Goal: Transaction & Acquisition: Purchase product/service

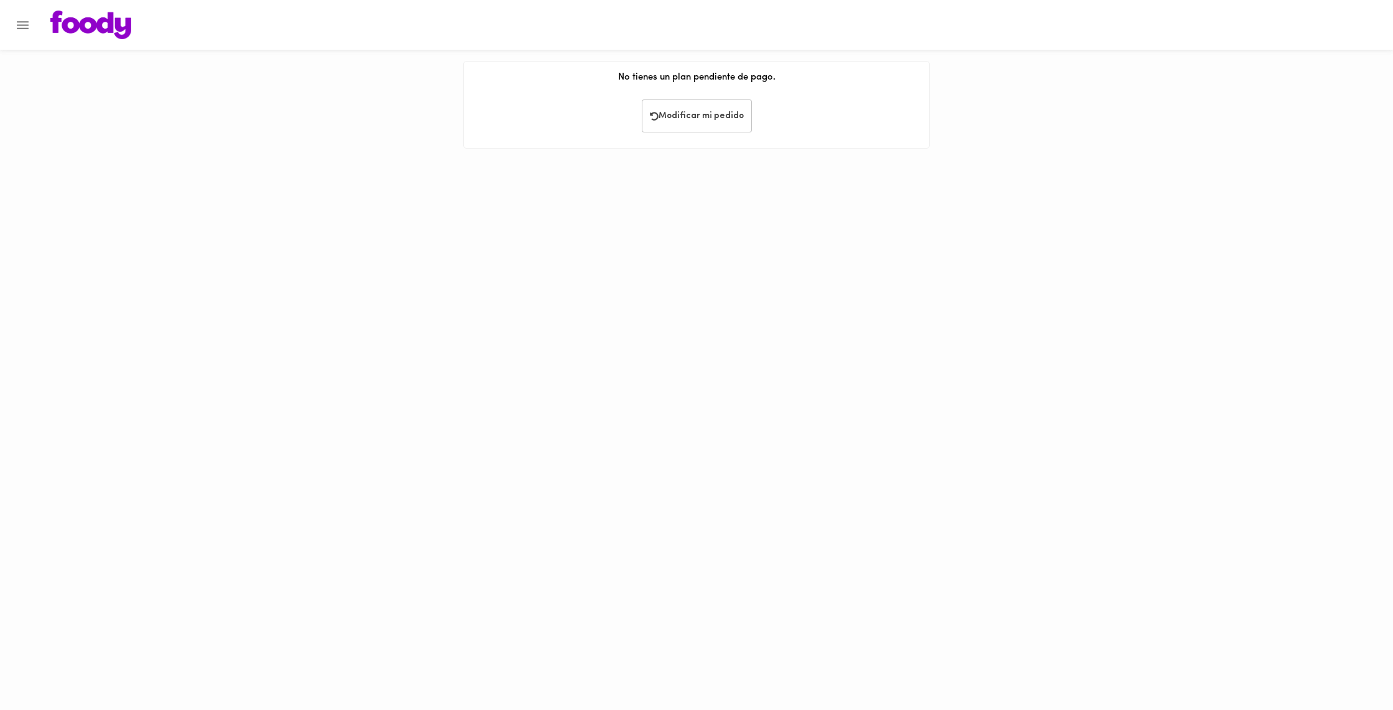
click at [21, 27] on icon "Menu" at bounding box center [23, 25] width 16 height 16
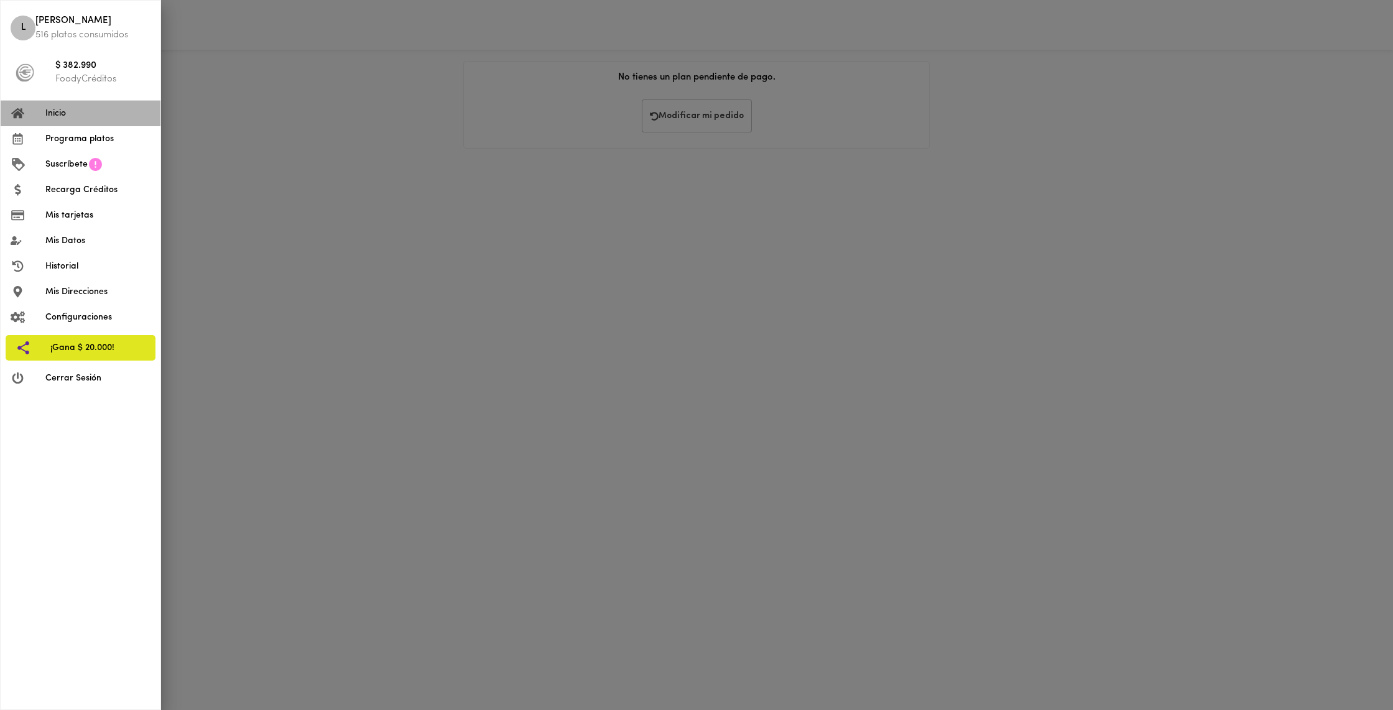
click at [91, 111] on span "Inicio" at bounding box center [97, 113] width 105 height 13
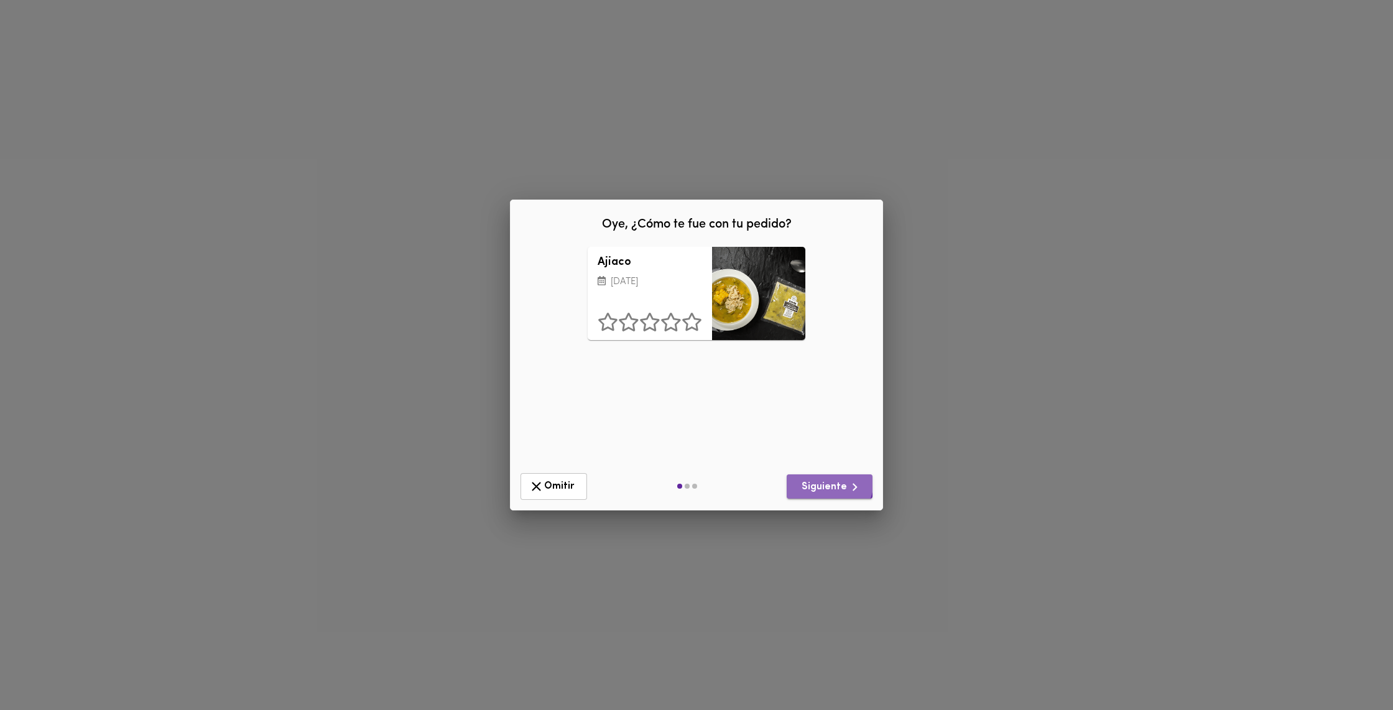
click at [823, 481] on span "Siguiente" at bounding box center [829, 487] width 66 height 16
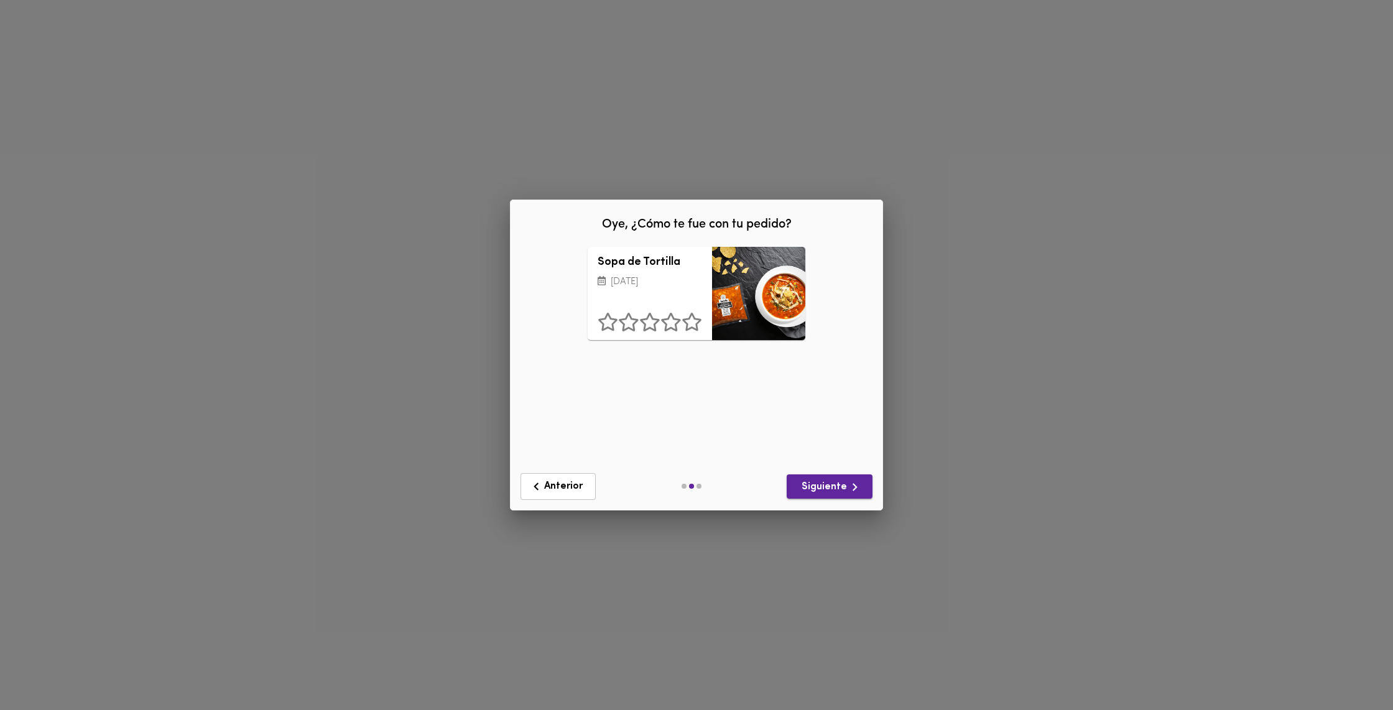
click at [823, 481] on span "Siguiente" at bounding box center [829, 487] width 66 height 16
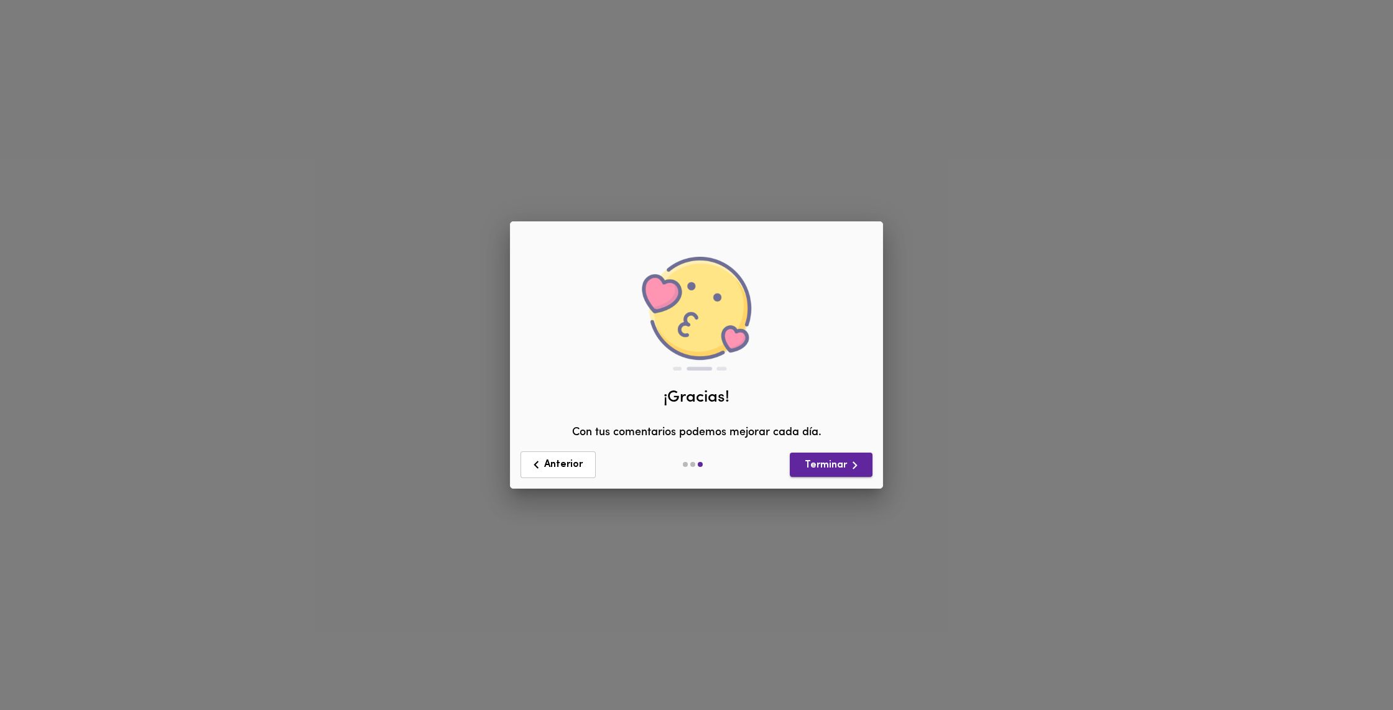
click at [823, 481] on div "Anterior Terminar" at bounding box center [696, 464] width 362 height 37
click at [831, 461] on span "Terminar" at bounding box center [831, 466] width 63 height 16
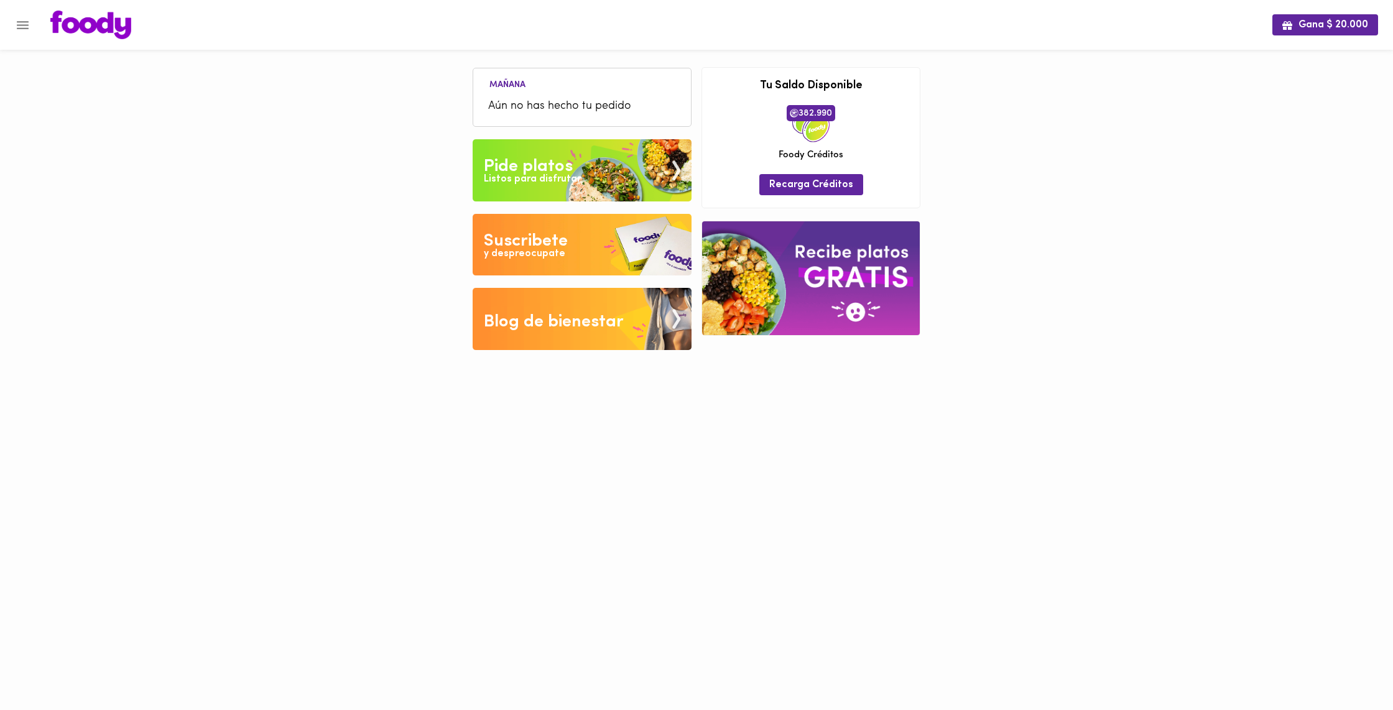
click at [632, 164] on img at bounding box center [582, 170] width 219 height 62
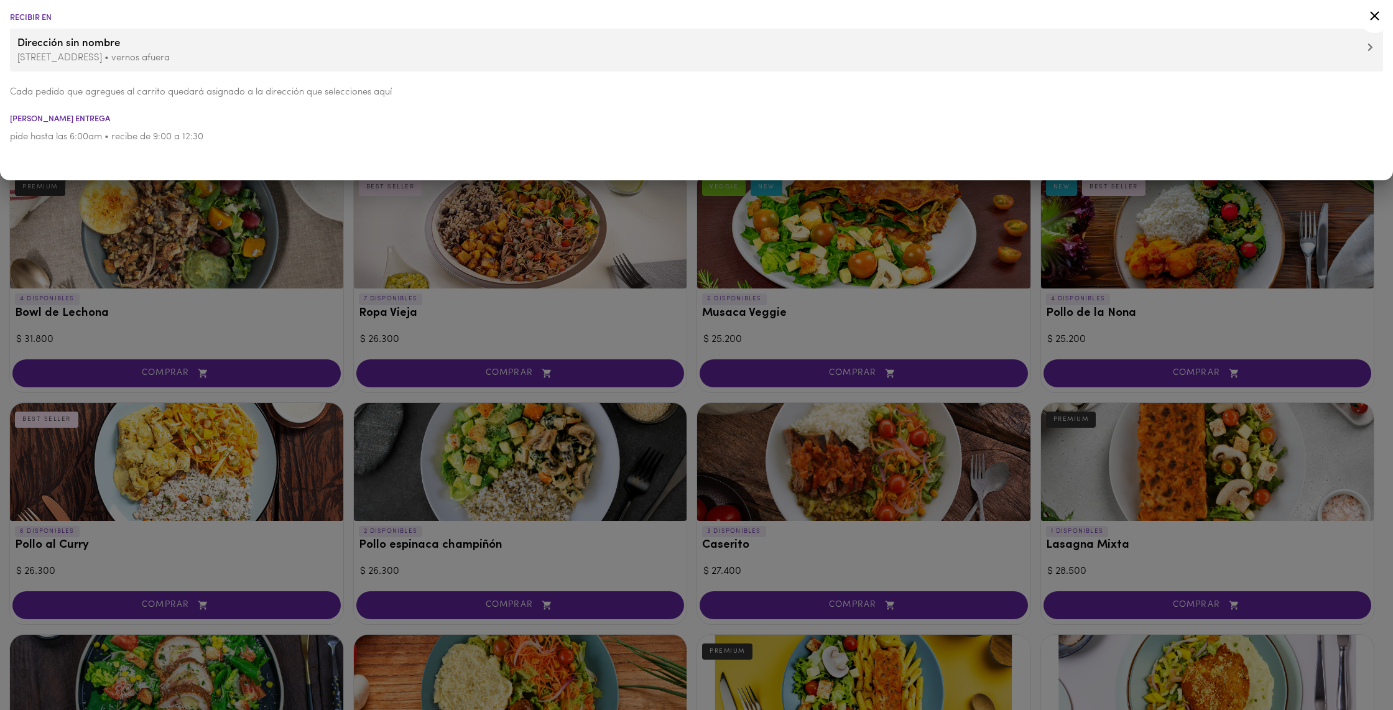
click at [1370, 17] on icon at bounding box center [1375, 16] width 16 height 16
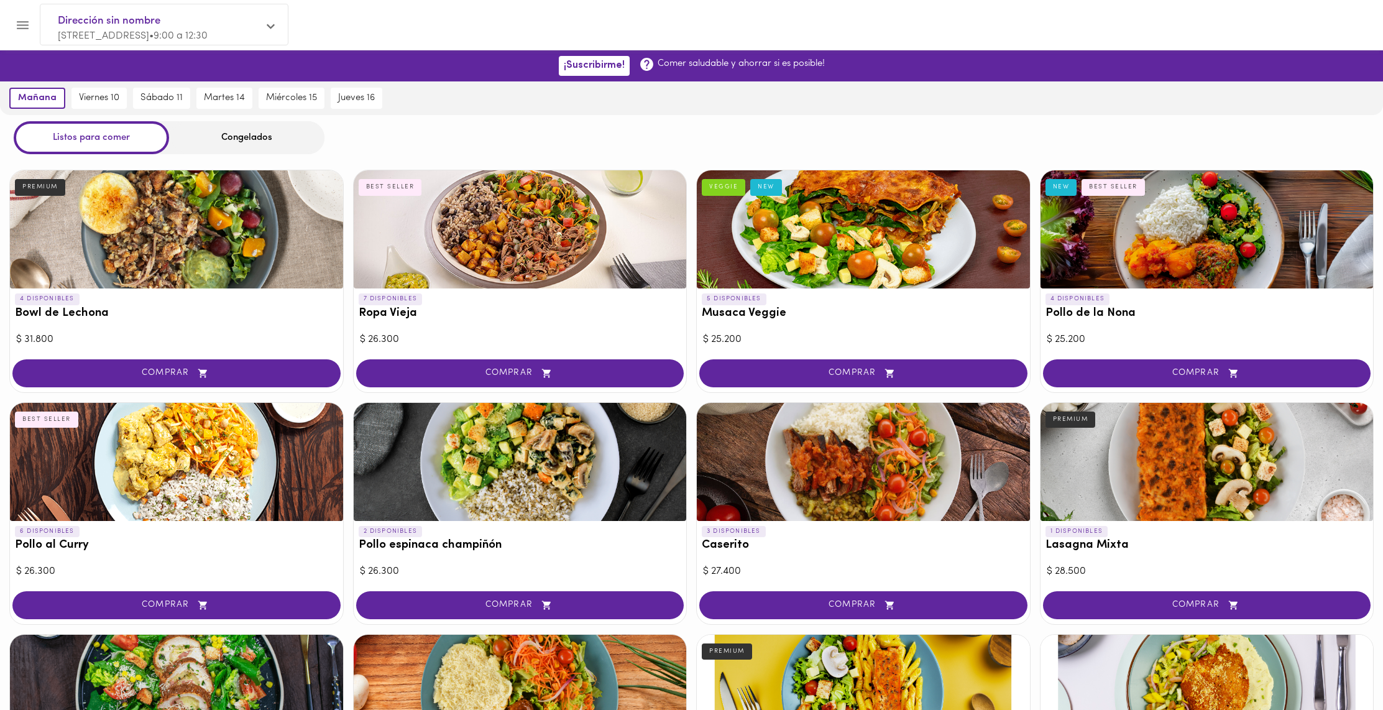
click at [254, 138] on div "Congelados" at bounding box center [246, 137] width 155 height 33
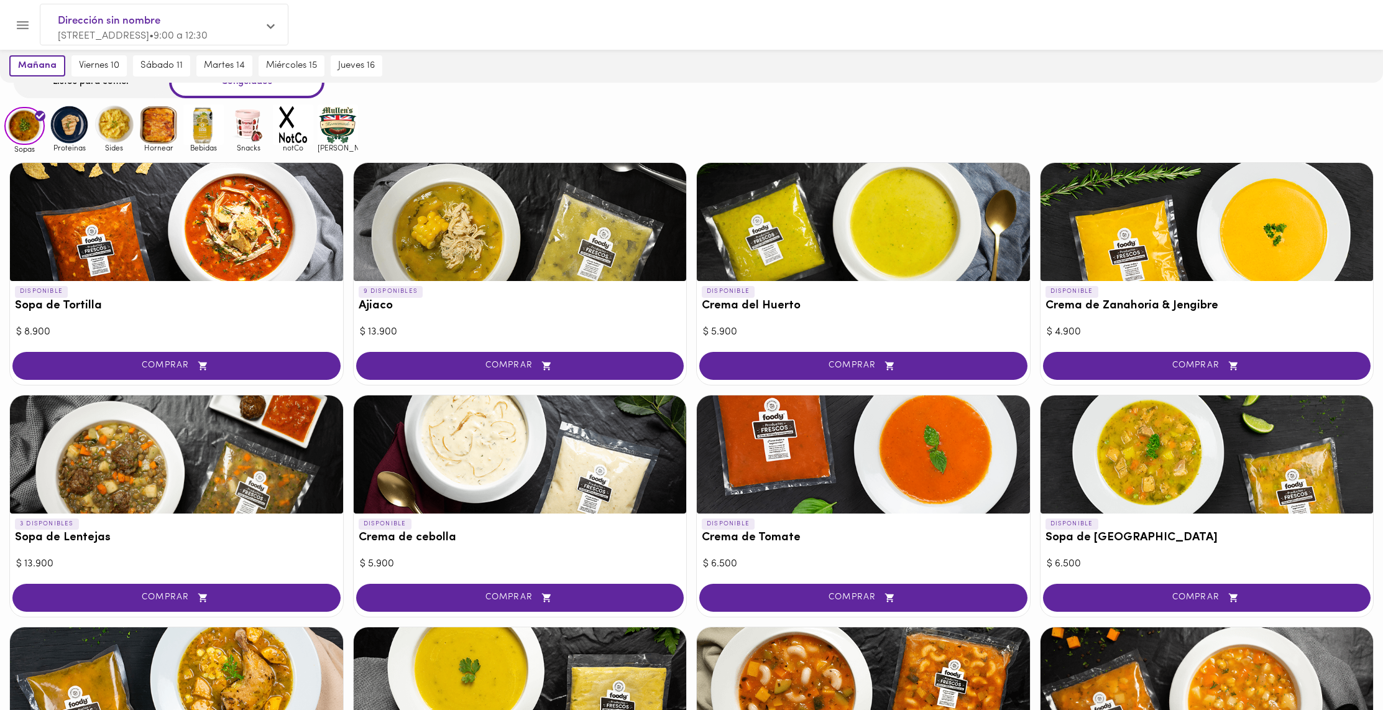
scroll to position [68, 0]
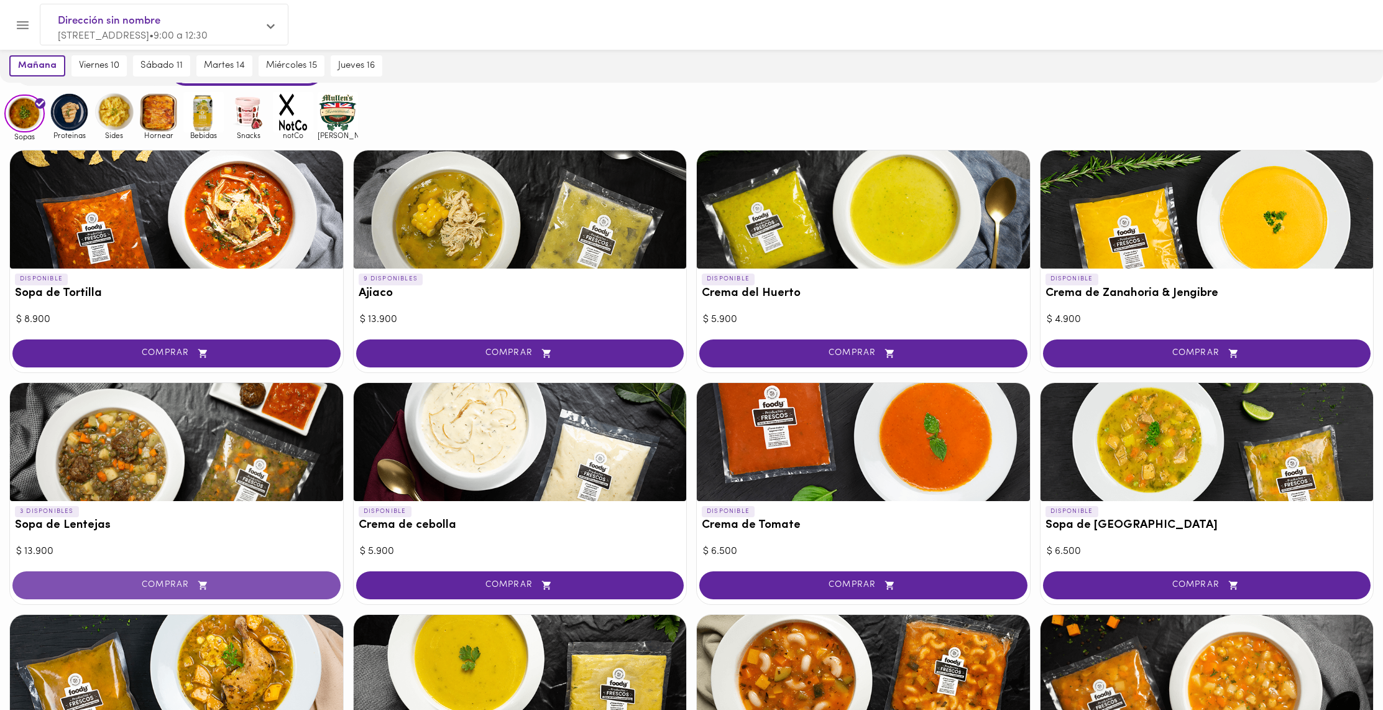
click at [169, 578] on button "COMPRAR" at bounding box center [176, 585] width 328 height 28
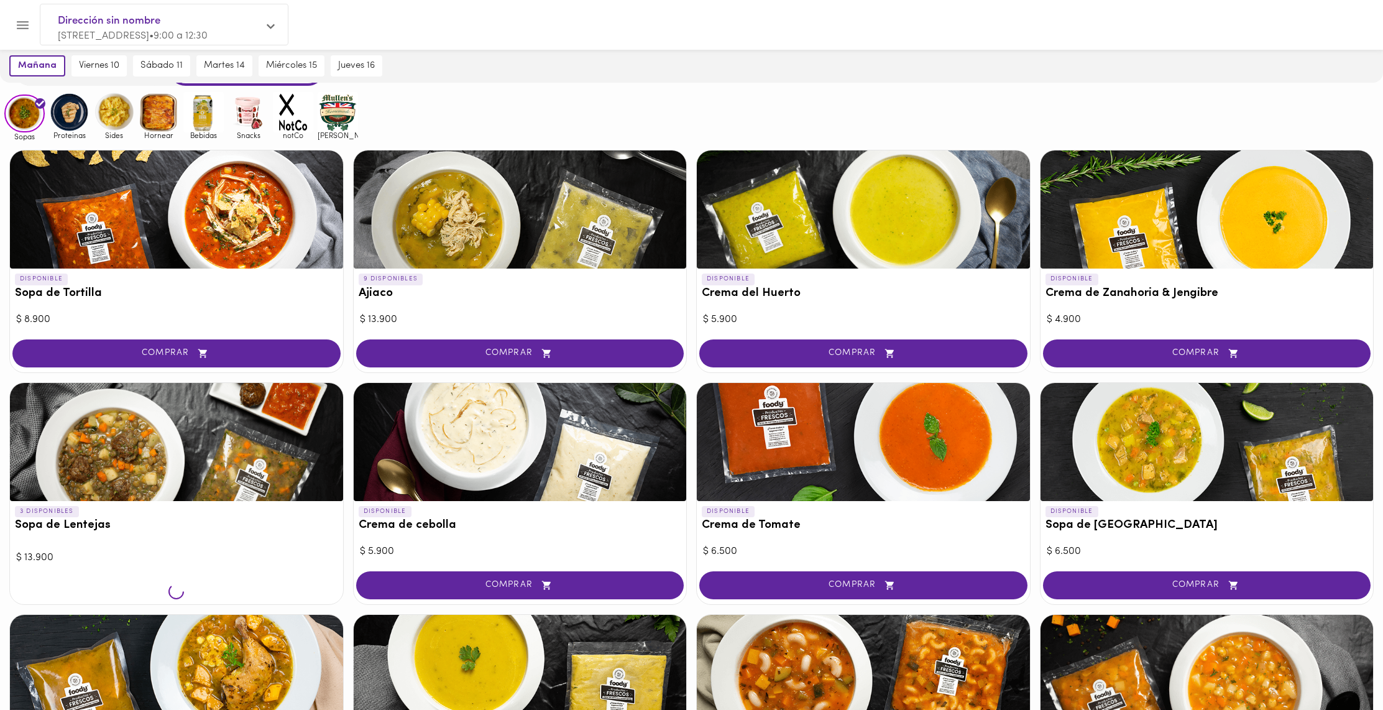
scroll to position [69, 0]
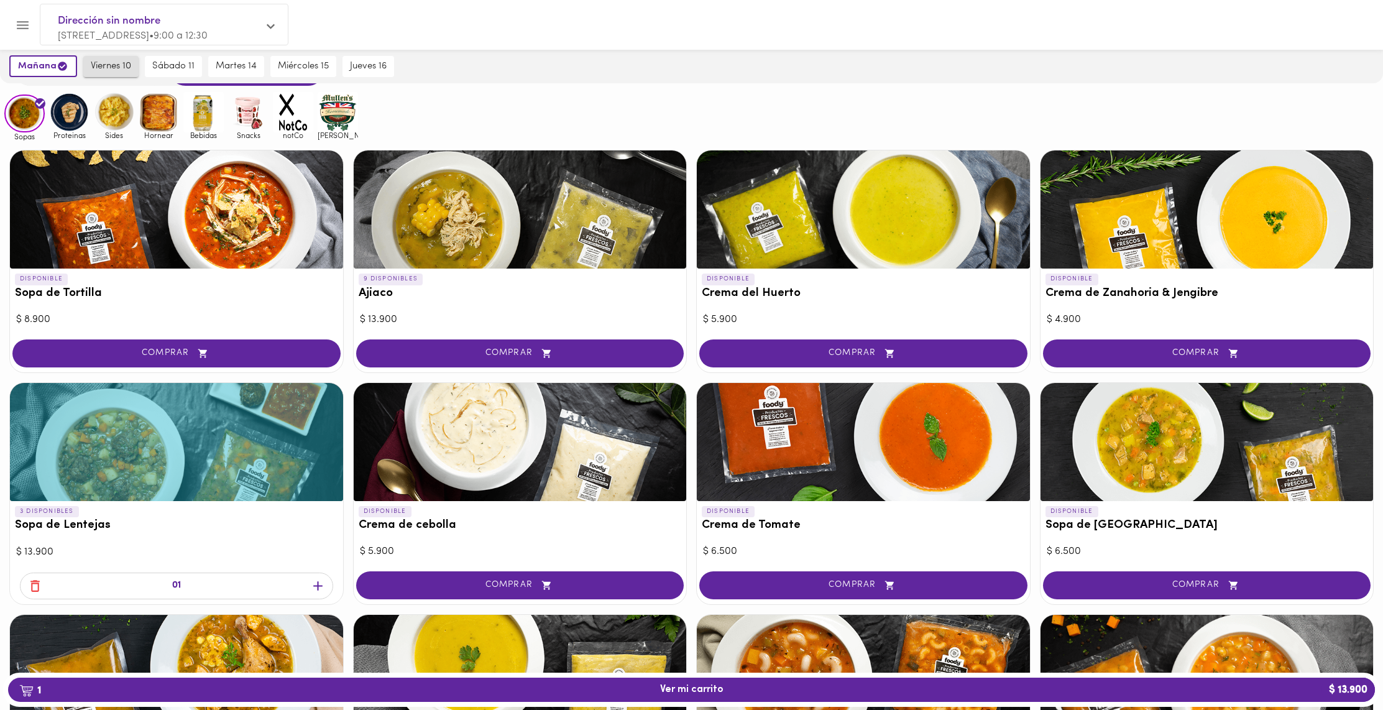
click at [116, 70] on span "viernes 10" at bounding box center [111, 66] width 40 height 11
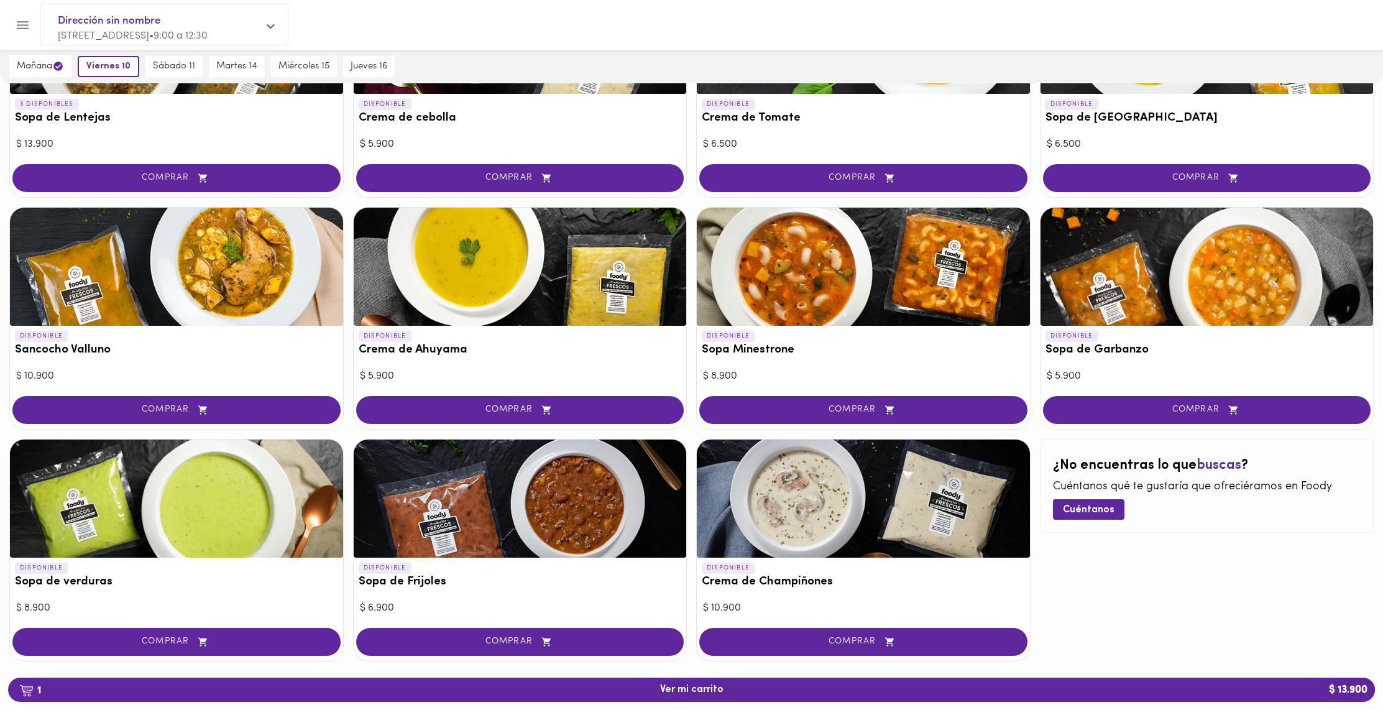
scroll to position [478, 0]
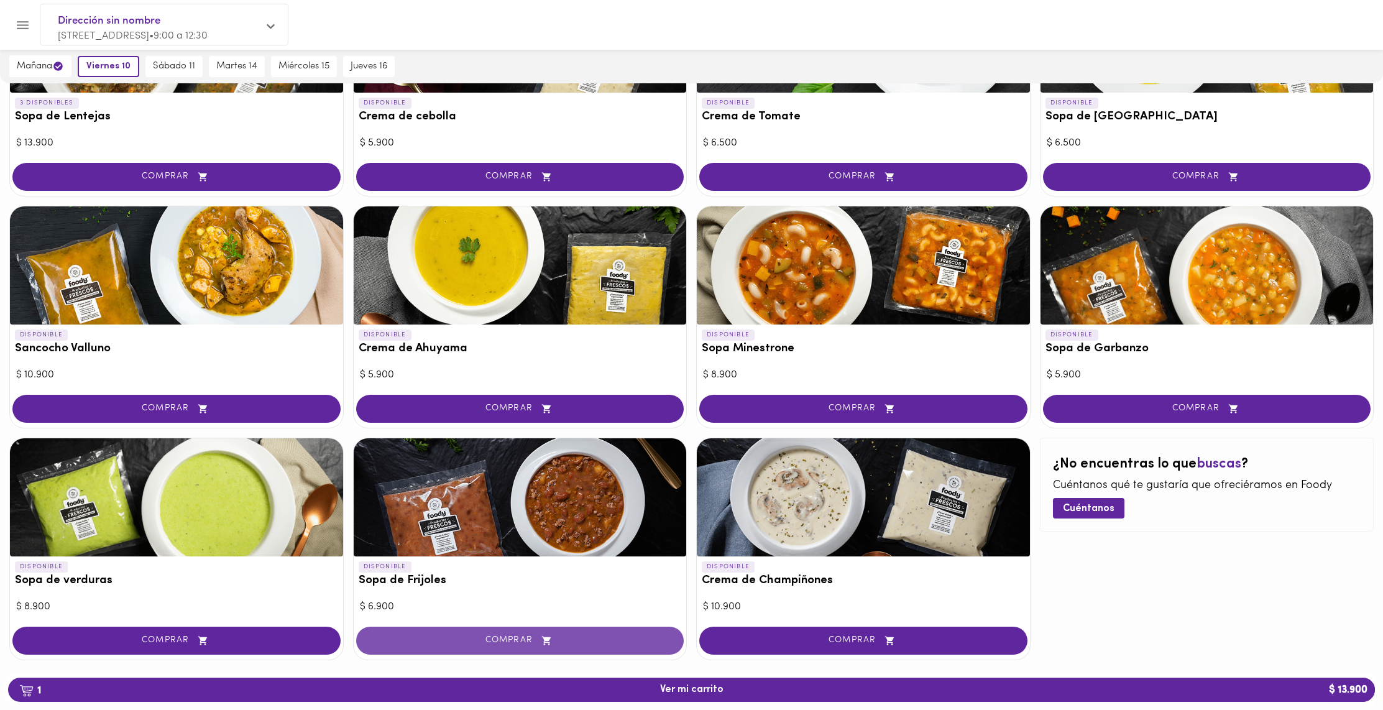
click at [550, 637] on icon "button" at bounding box center [547, 640] width 16 height 11
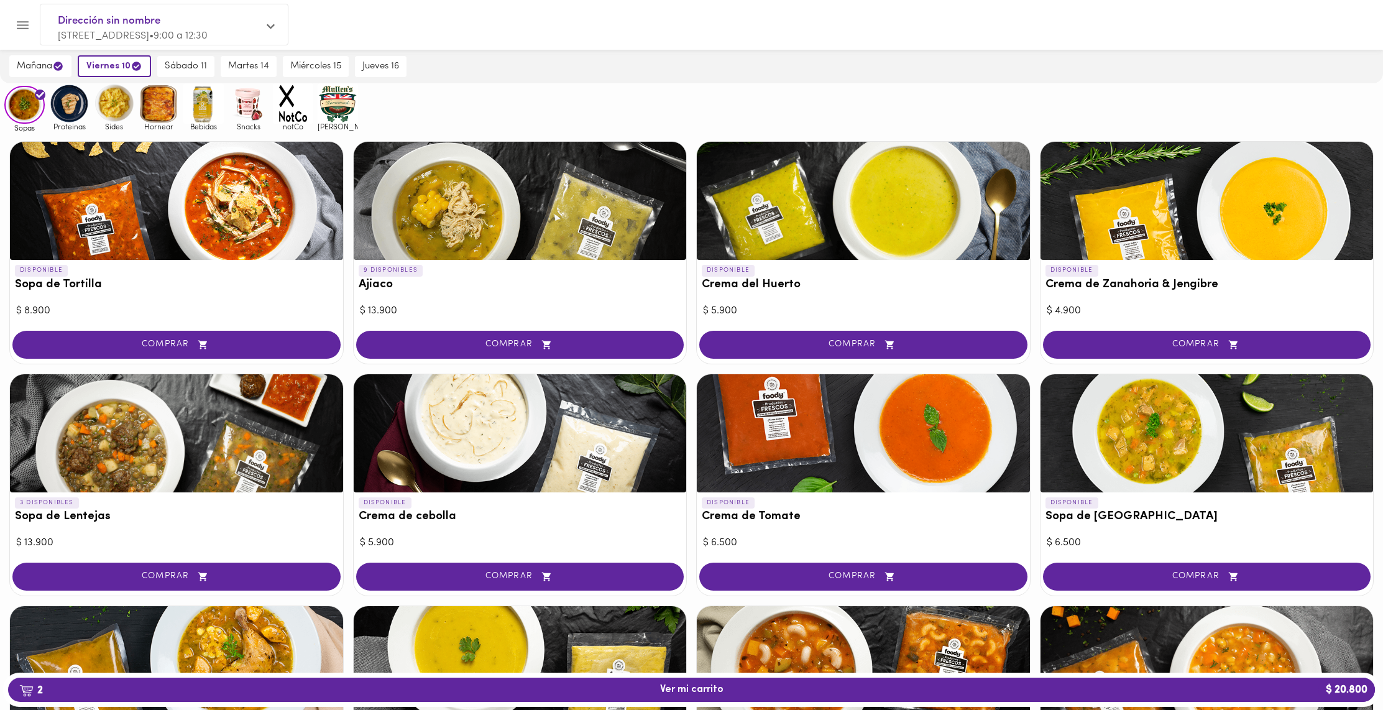
scroll to position [0, 0]
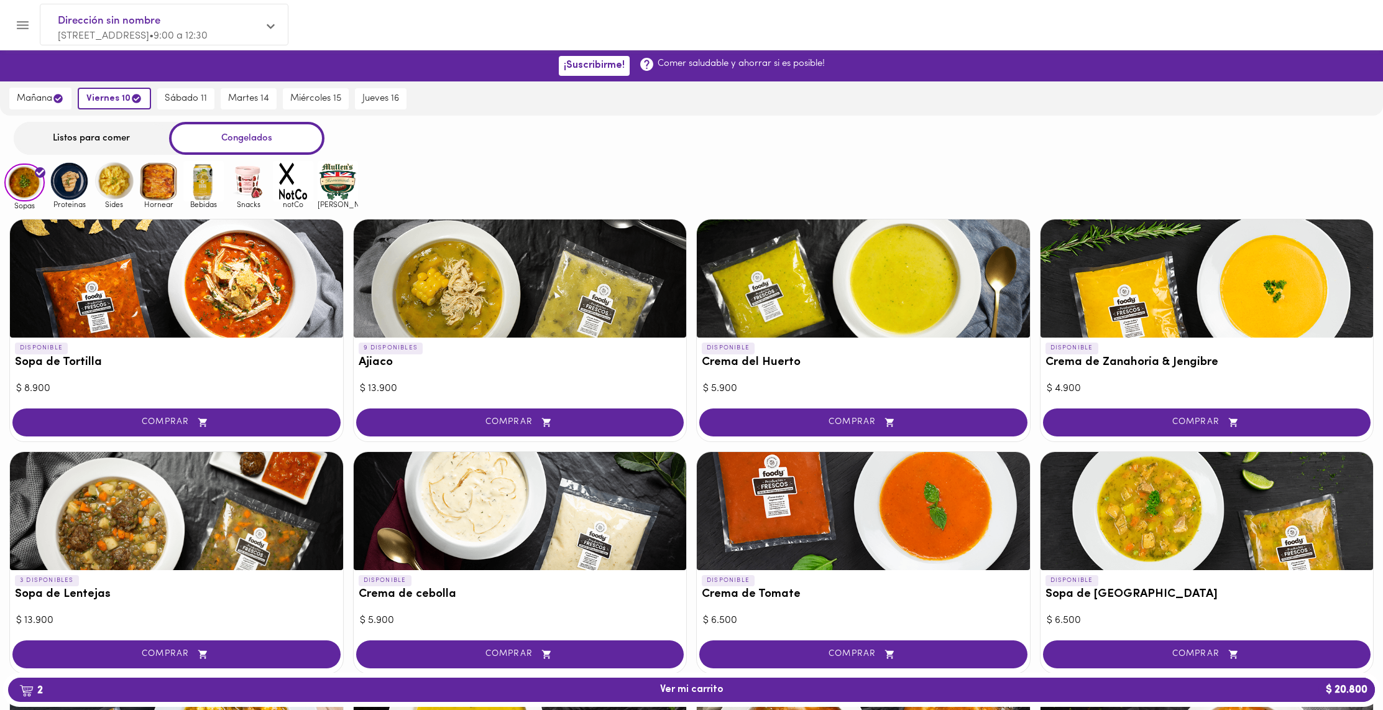
click at [248, 178] on img at bounding box center [248, 181] width 40 height 40
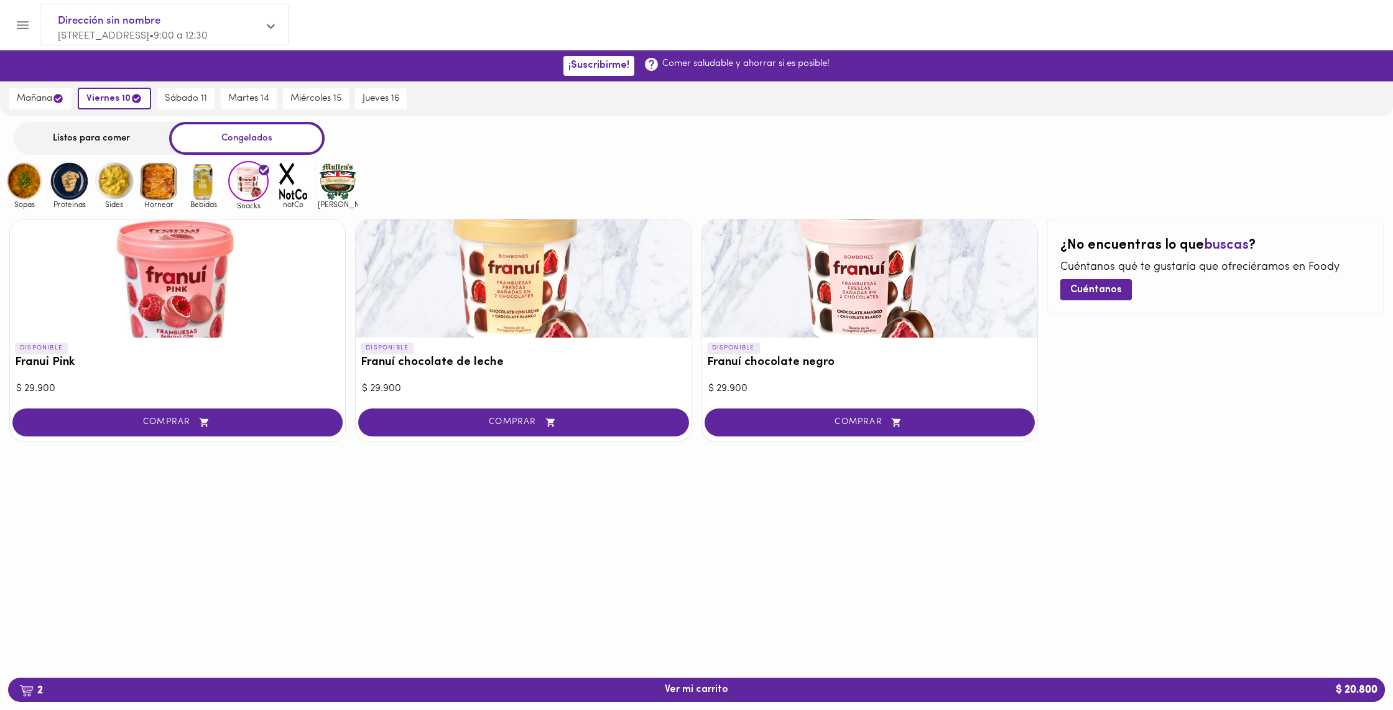
click at [332, 177] on img at bounding box center [338, 181] width 40 height 40
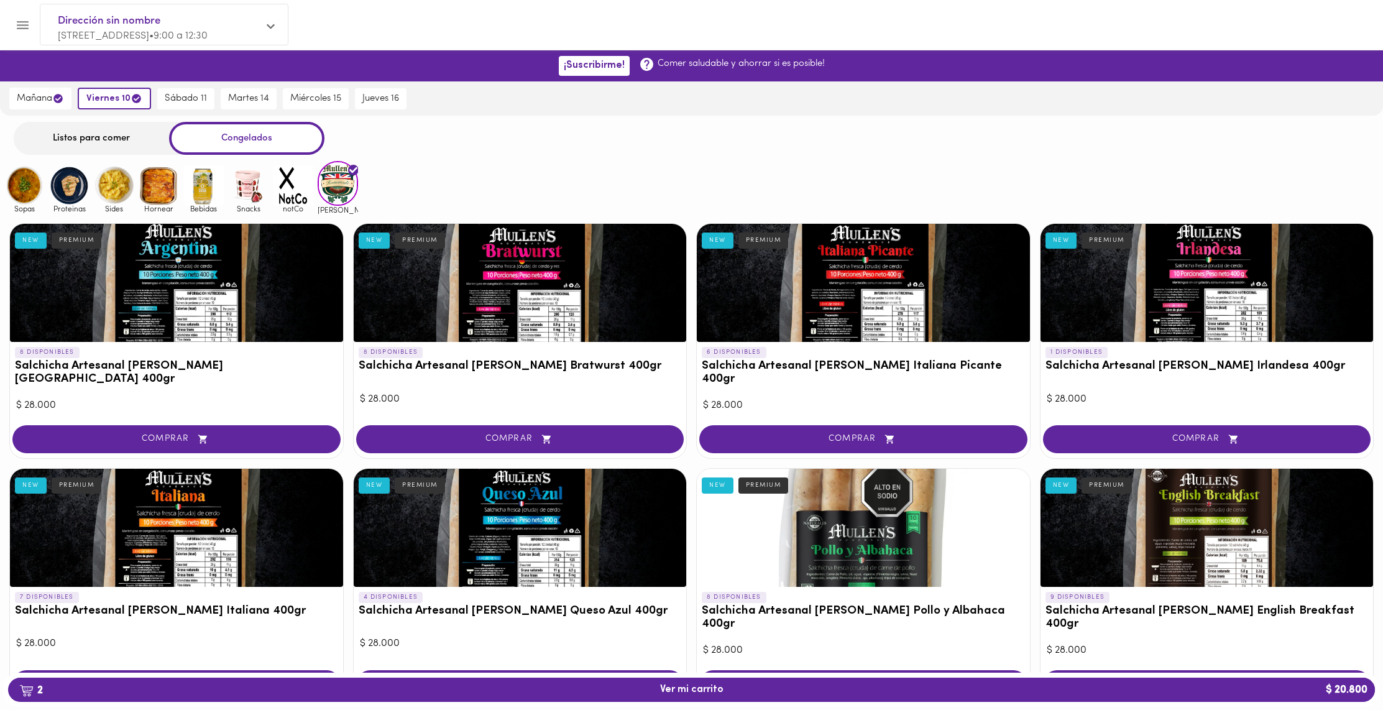
click at [113, 193] on img at bounding box center [114, 185] width 40 height 40
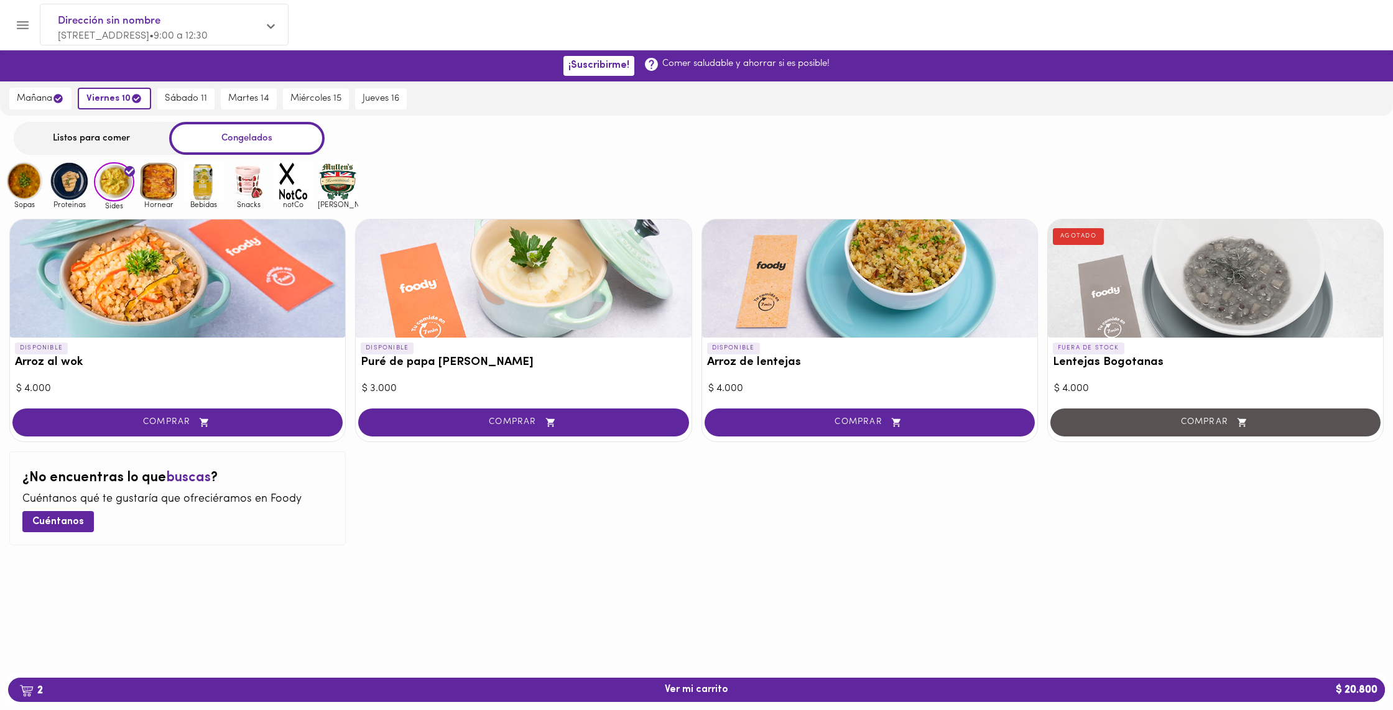
click at [72, 193] on img at bounding box center [69, 181] width 40 height 40
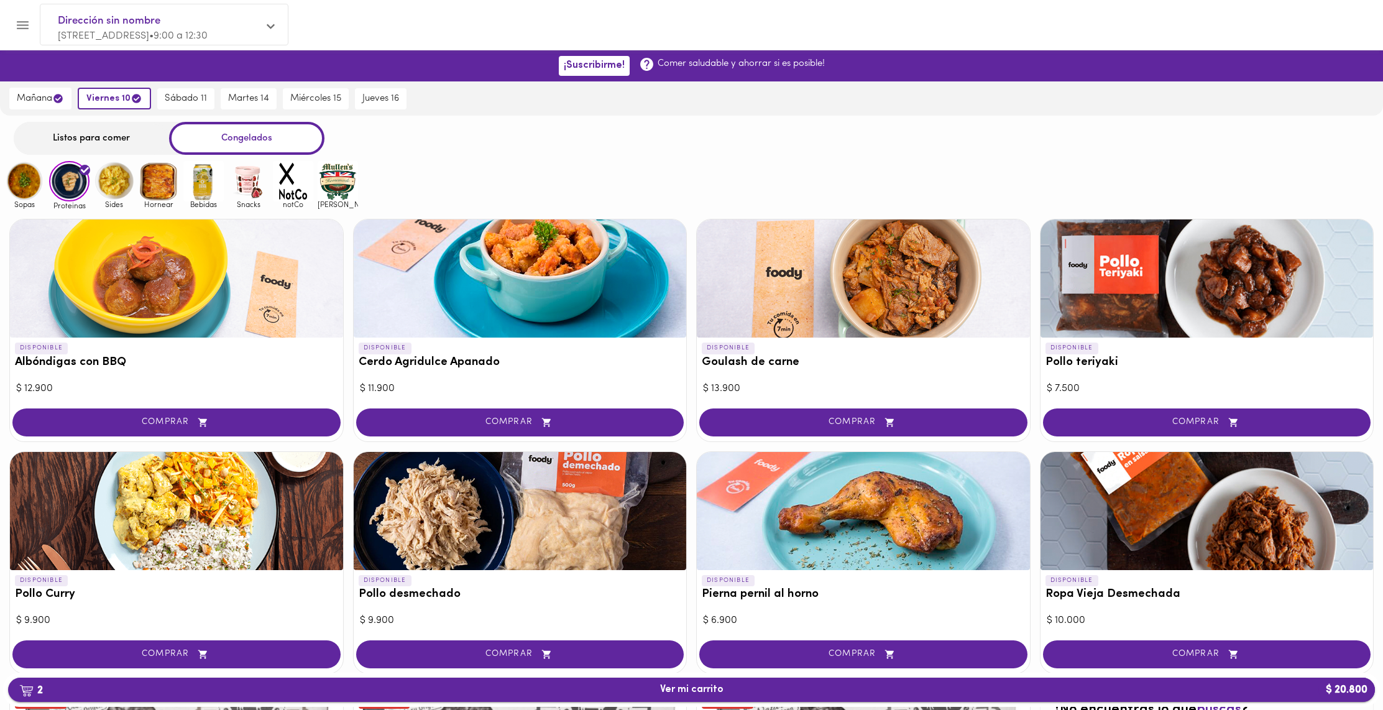
click at [755, 697] on button "2 Ver mi carrito $ 20.800" at bounding box center [691, 690] width 1367 height 24
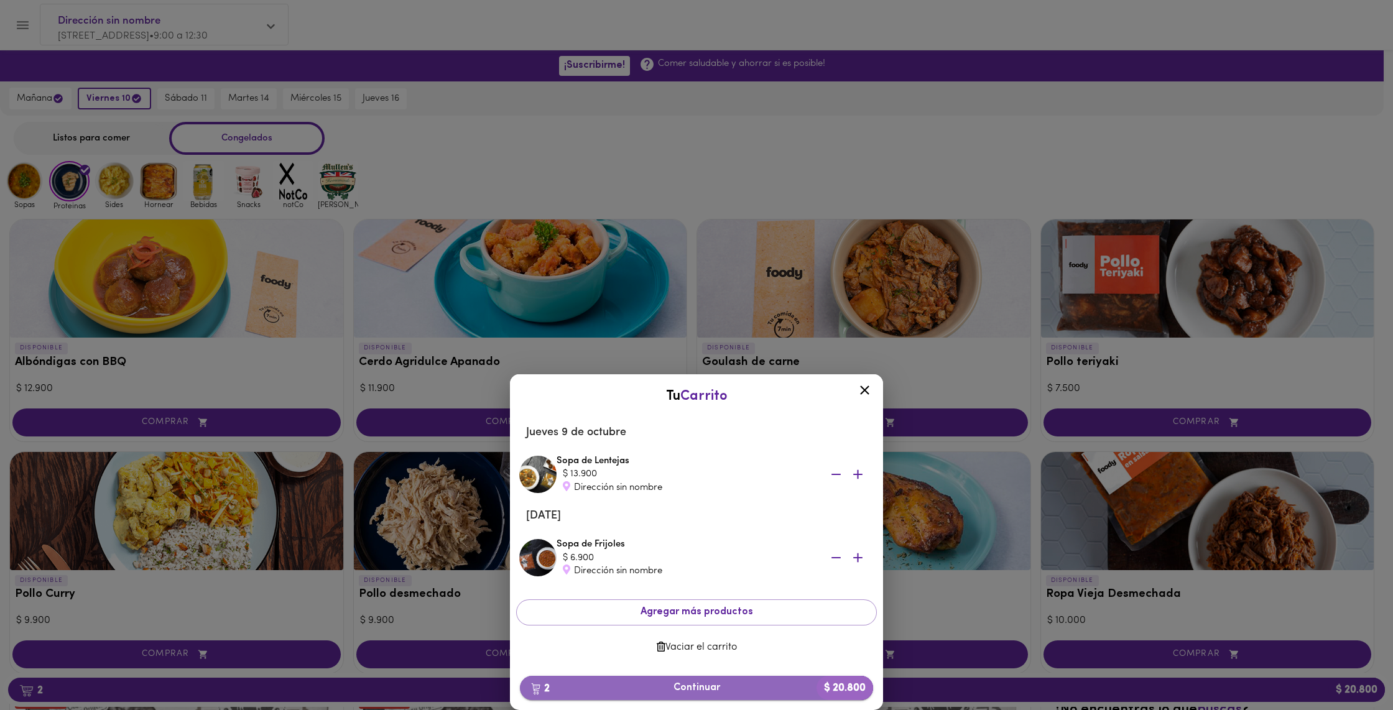
click at [732, 694] on button "2 Continuar $ 20.800" at bounding box center [696, 688] width 353 height 24
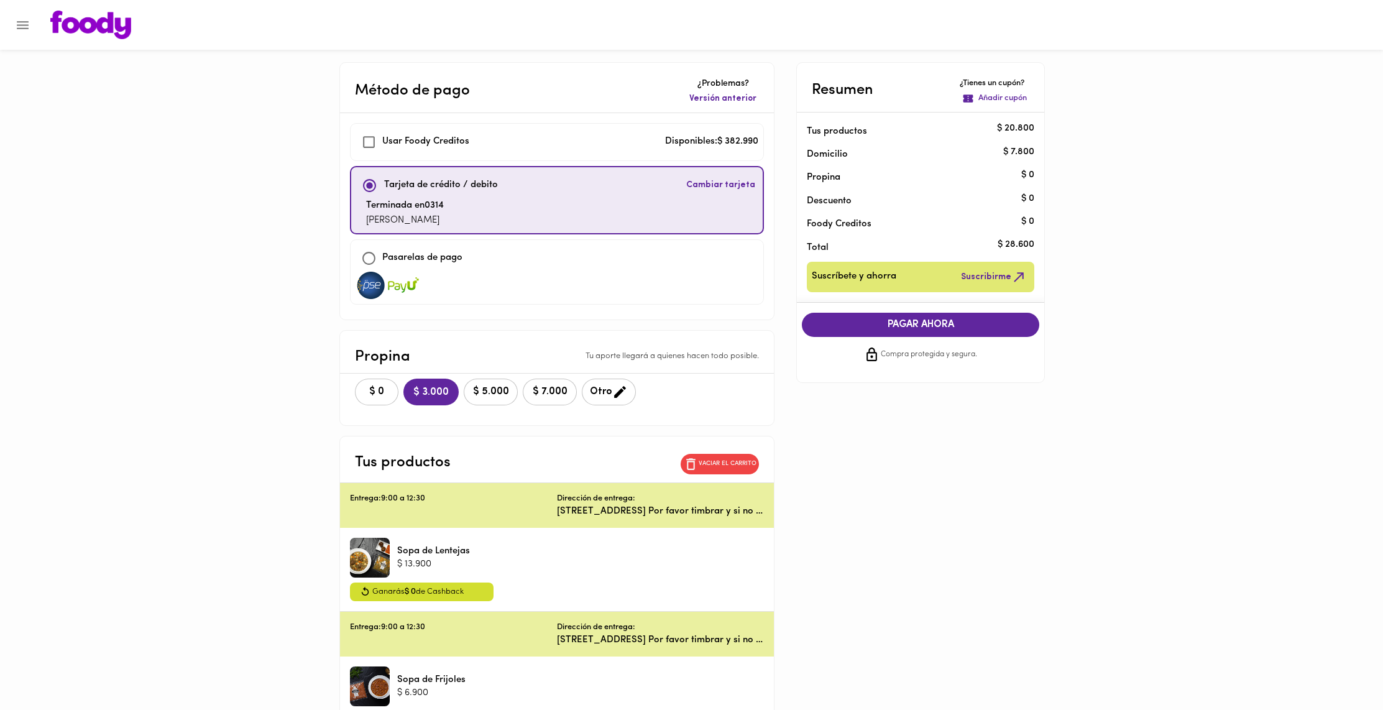
checkbox input "true"
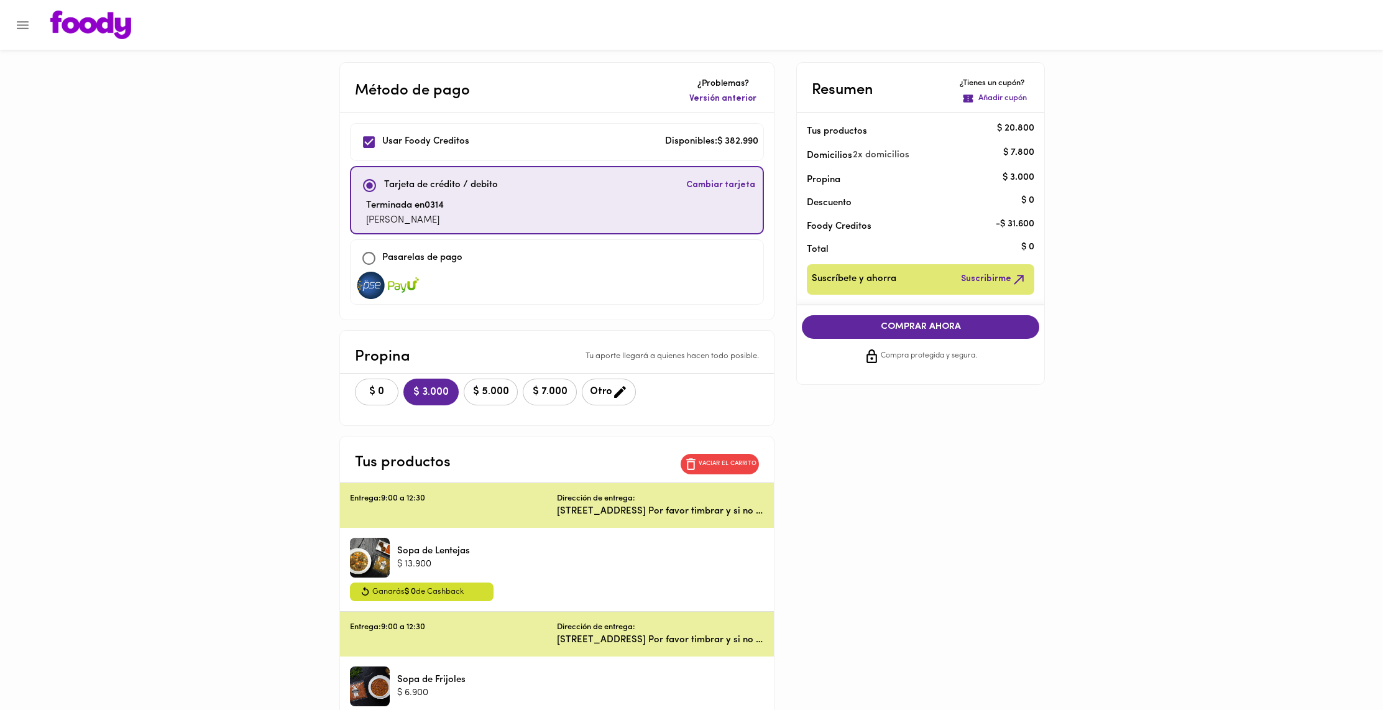
click at [360, 395] on button "$ 0" at bounding box center [377, 392] width 44 height 27
click at [906, 328] on span "COMPRAR AHORA" at bounding box center [921, 326] width 213 height 11
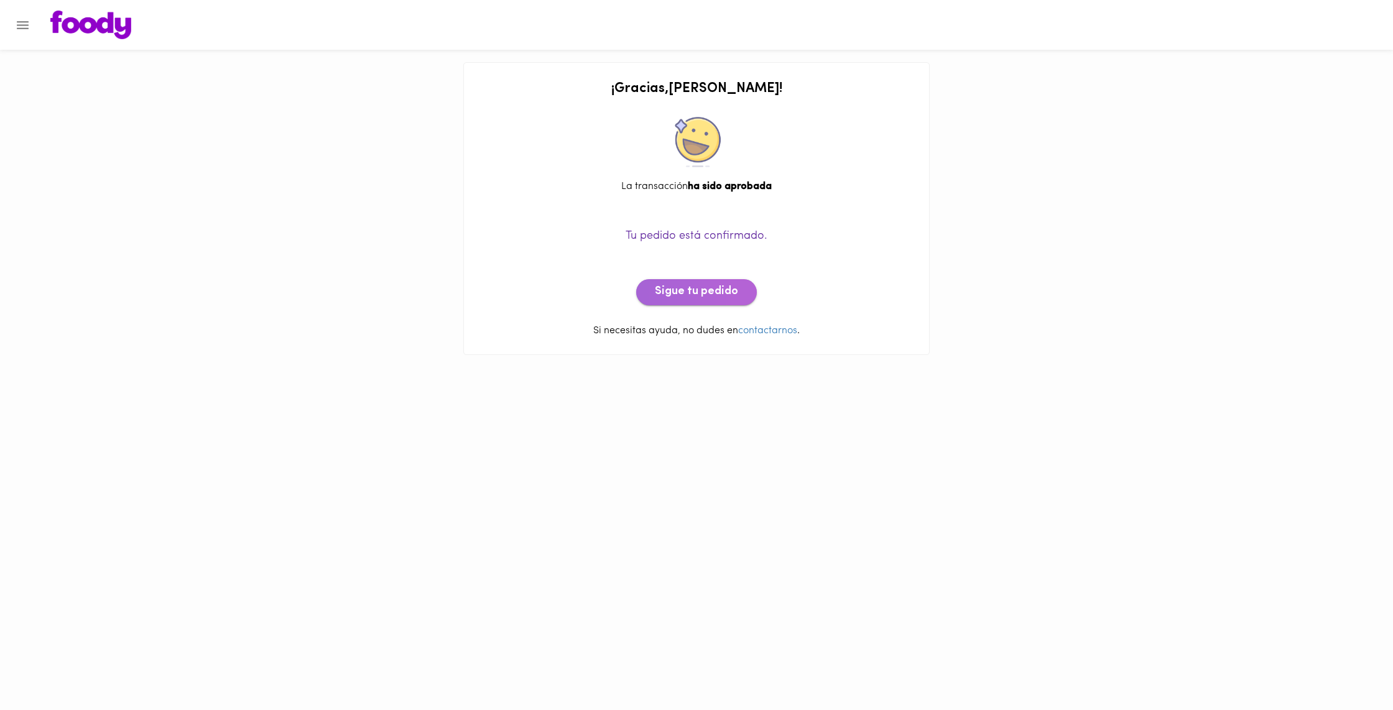
click at [727, 295] on span "Sigue tu pedido" at bounding box center [696, 292] width 83 height 14
